Goal: Task Accomplishment & Management: Use online tool/utility

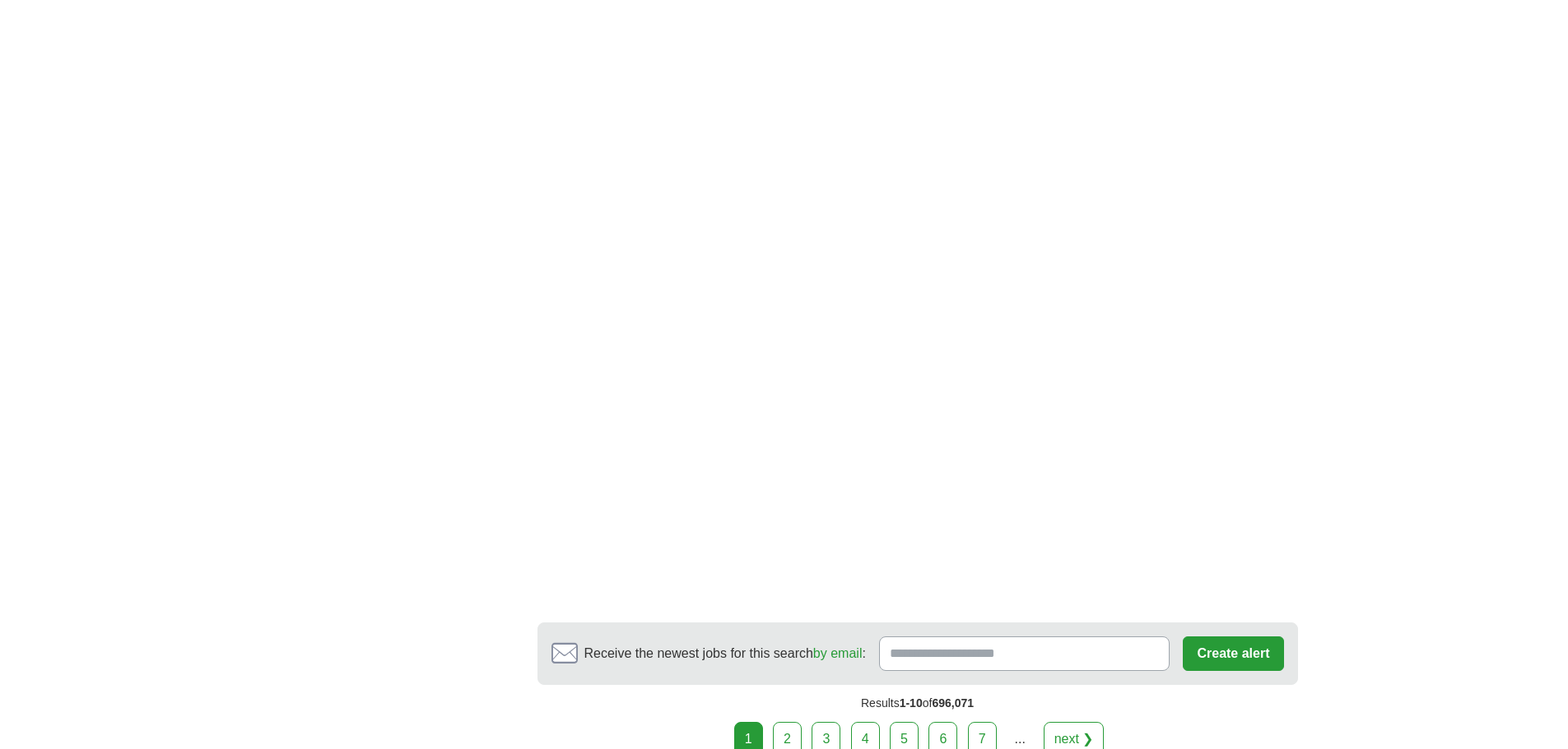
scroll to position [2797, 0]
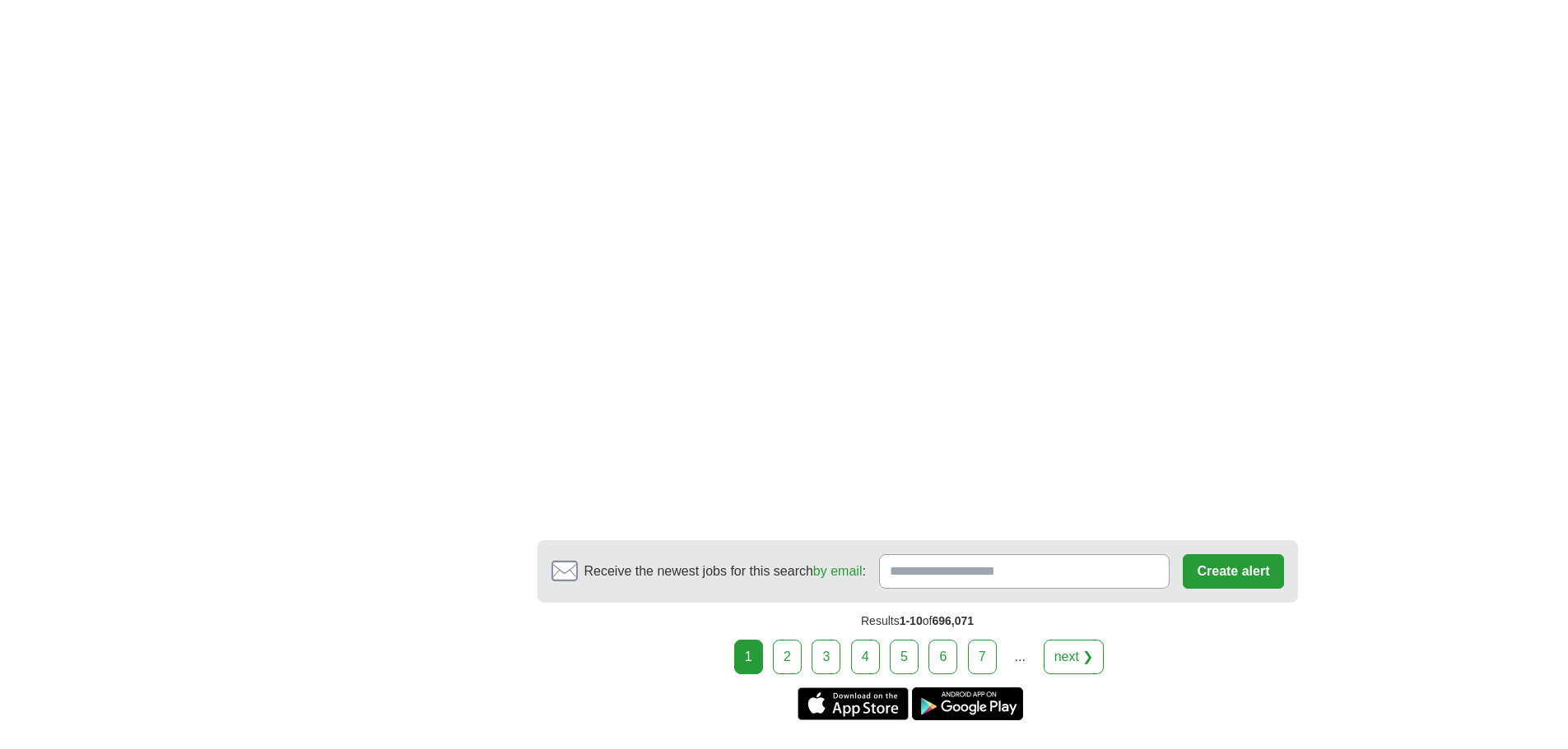
click at [780, 640] on link "2" at bounding box center [787, 657] width 29 height 35
click at [787, 640] on link "2" at bounding box center [787, 657] width 29 height 35
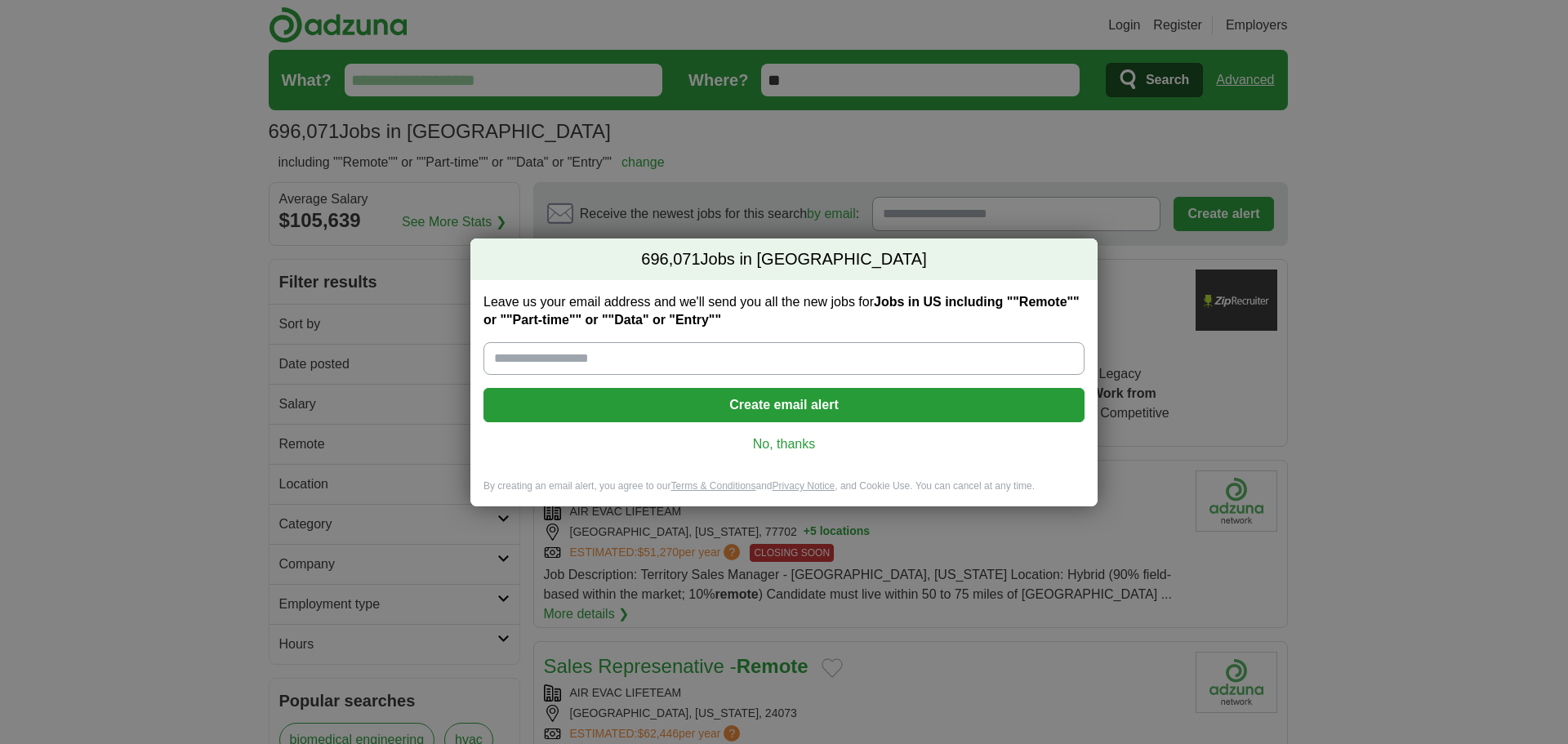
click at [509, 352] on input "Leave us your email address and we'll send you all the new jobs for Jobs in [GE…" at bounding box center [784, 359] width 601 height 33
click at [1397, 292] on div "696,071 Jobs in [GEOGRAPHIC_DATA] Leave us your email address and we'll send yo…" at bounding box center [784, 372] width 1568 height 744
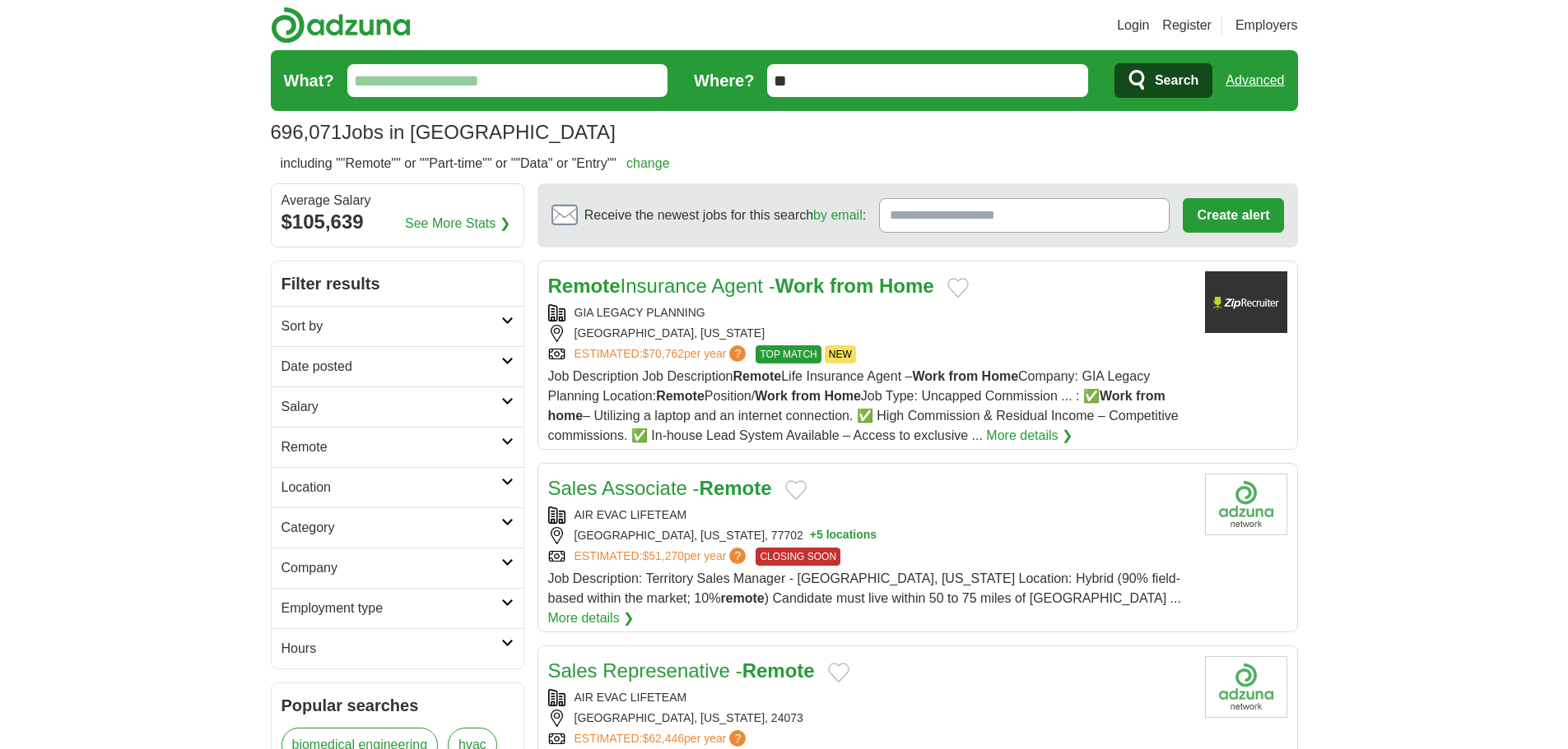
click at [377, 84] on input "What?" at bounding box center [507, 80] width 321 height 33
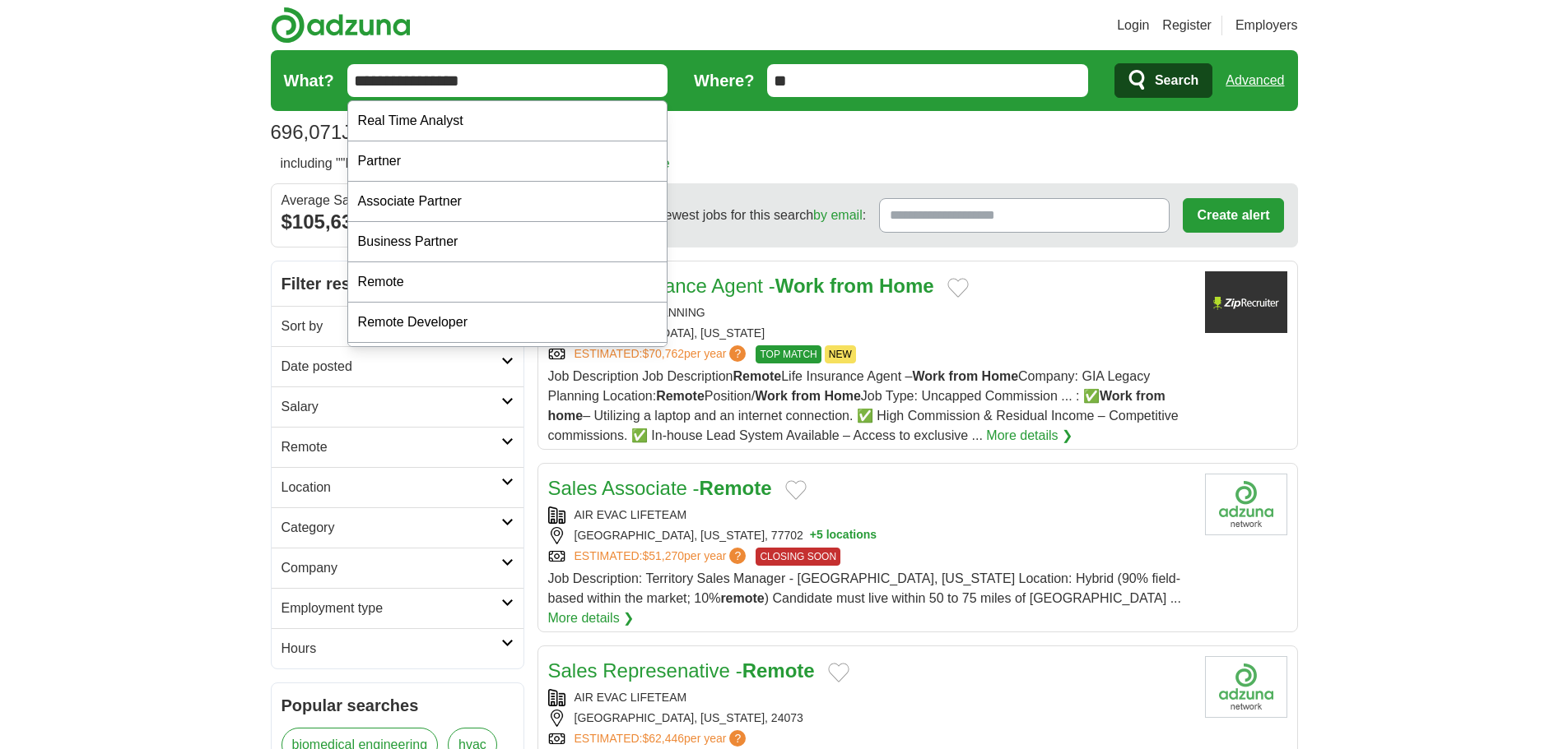
type input "**********"
click at [800, 71] on input "**" at bounding box center [927, 80] width 321 height 33
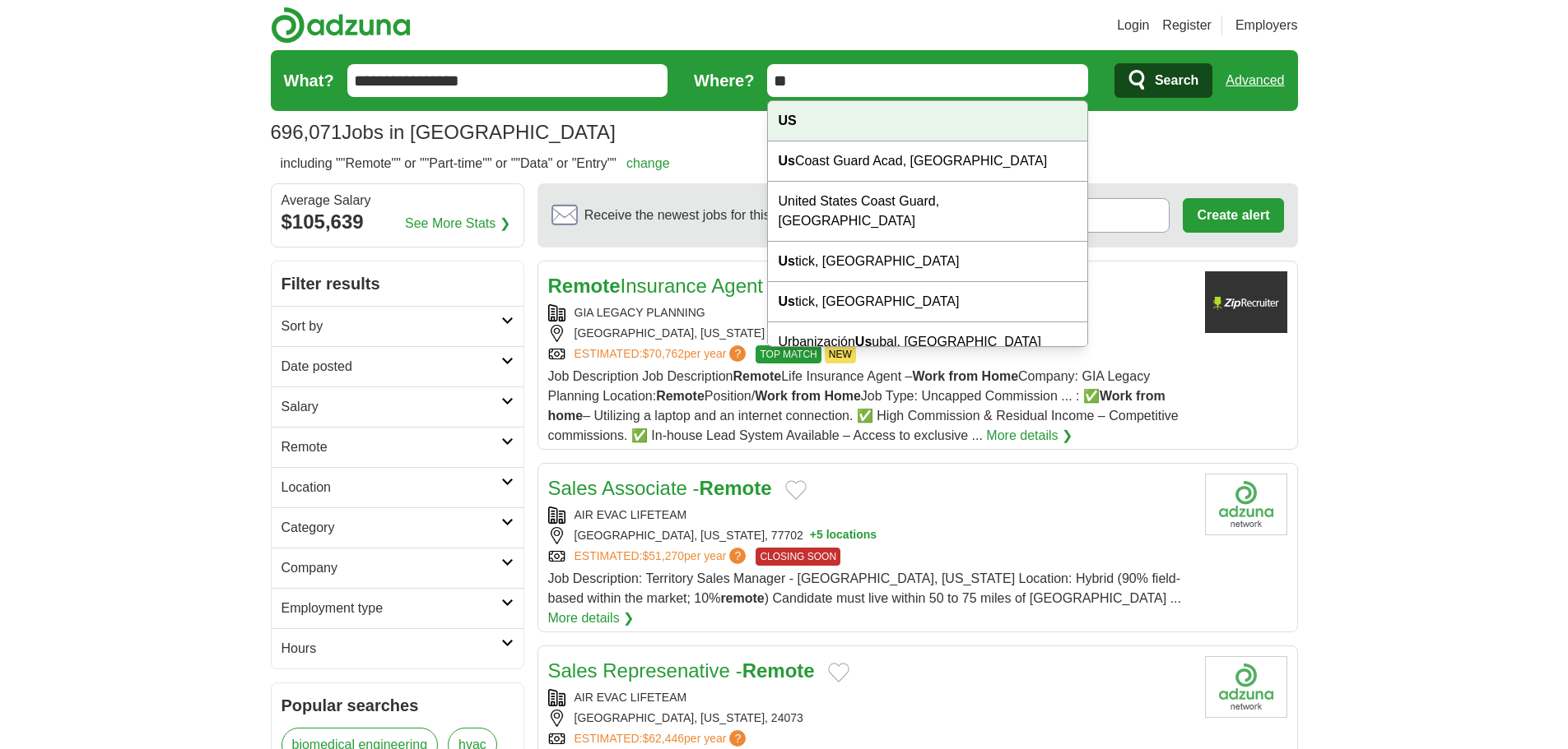
click at [849, 106] on div "US" at bounding box center [927, 121] width 319 height 41
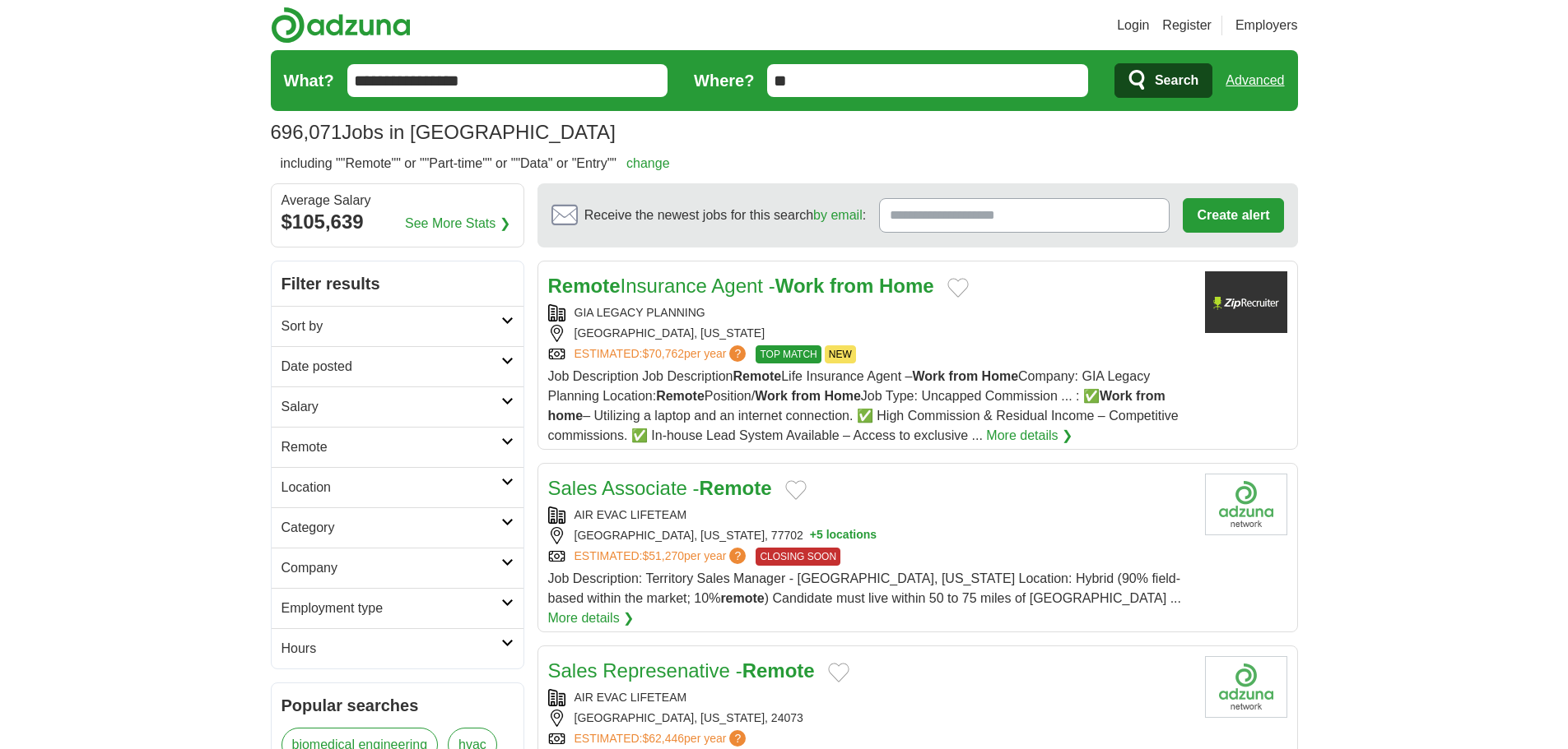
click at [1166, 73] on span "Search" at bounding box center [1176, 80] width 43 height 33
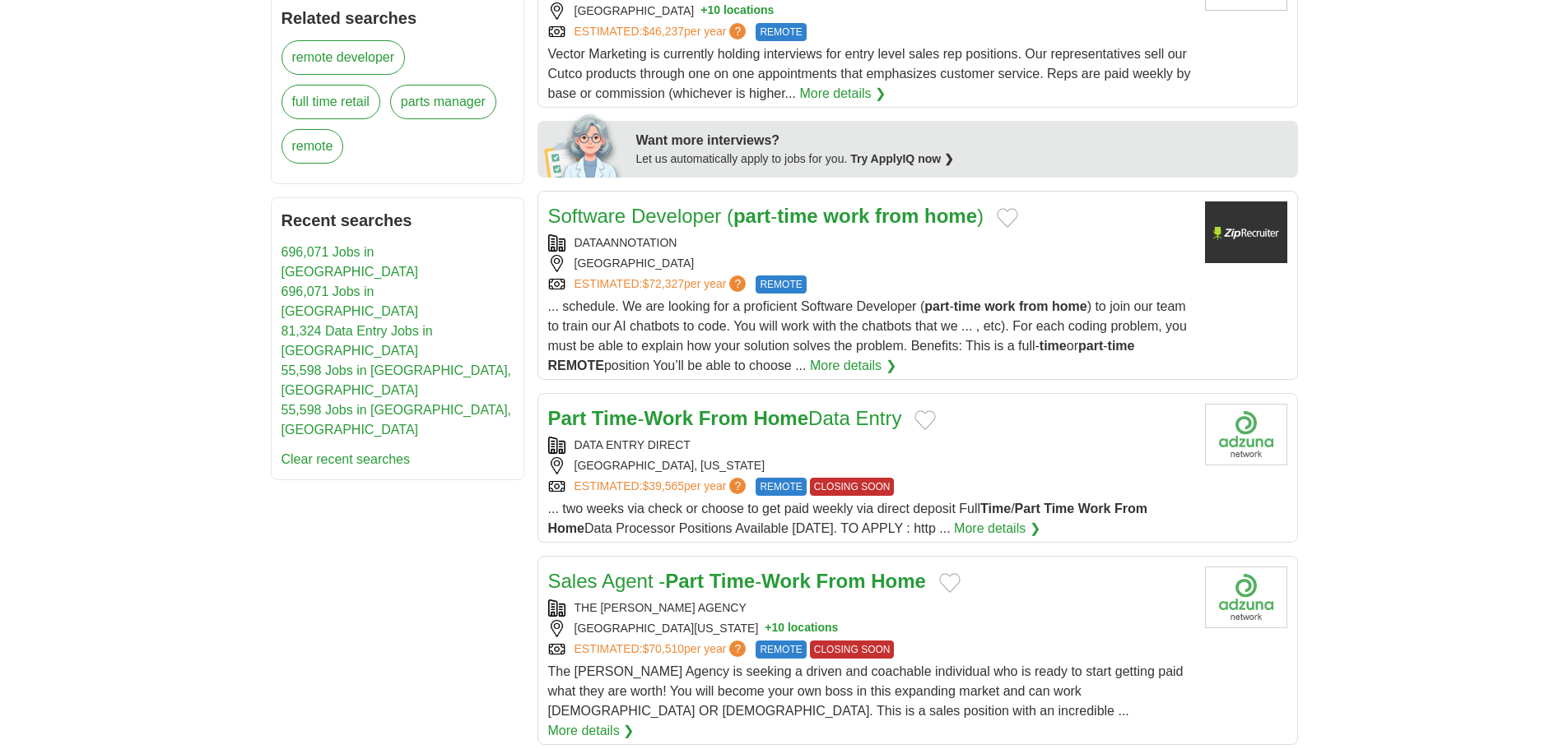
scroll to position [740, 0]
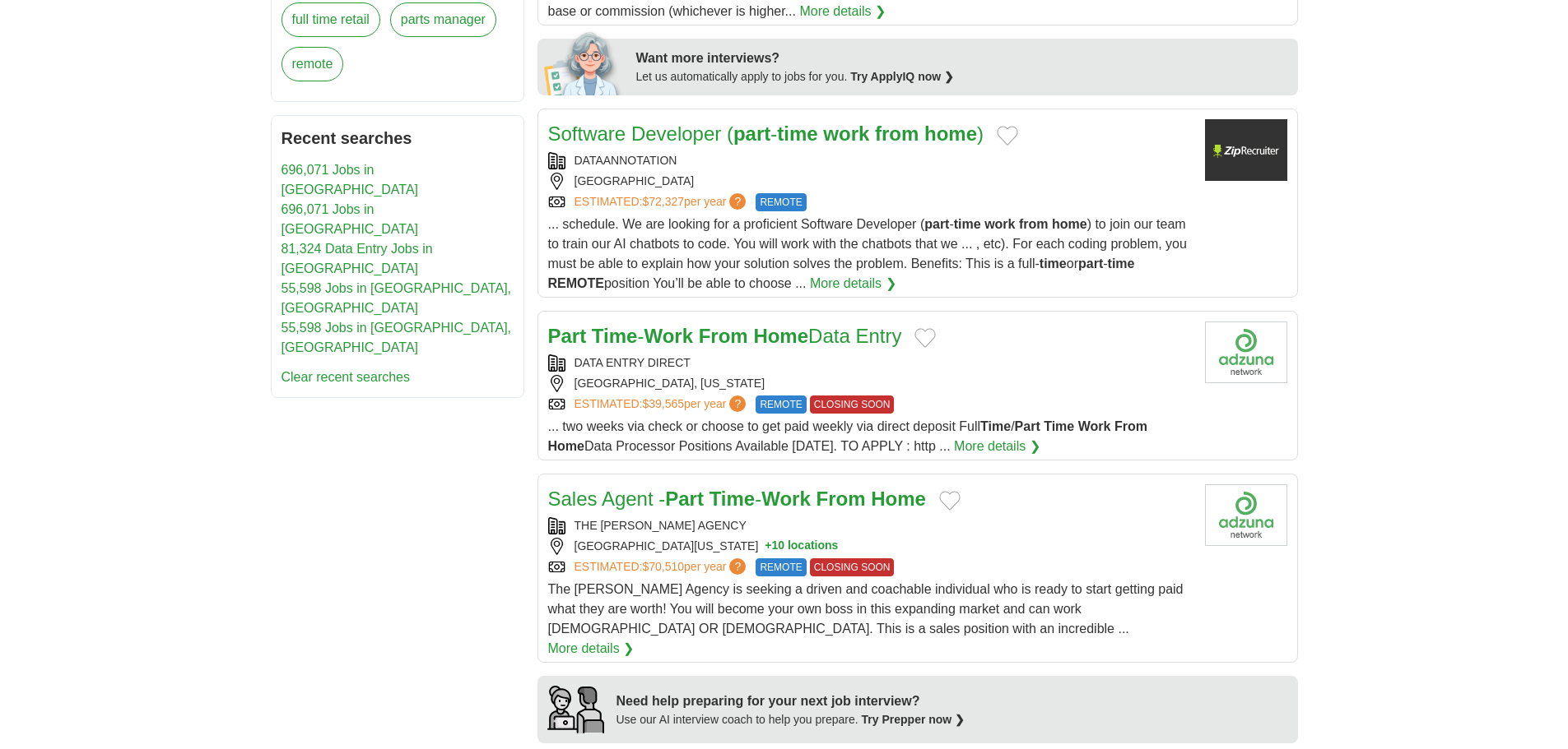
click at [658, 336] on strong "Work" at bounding box center [668, 336] width 49 height 22
